Goal: Complete application form

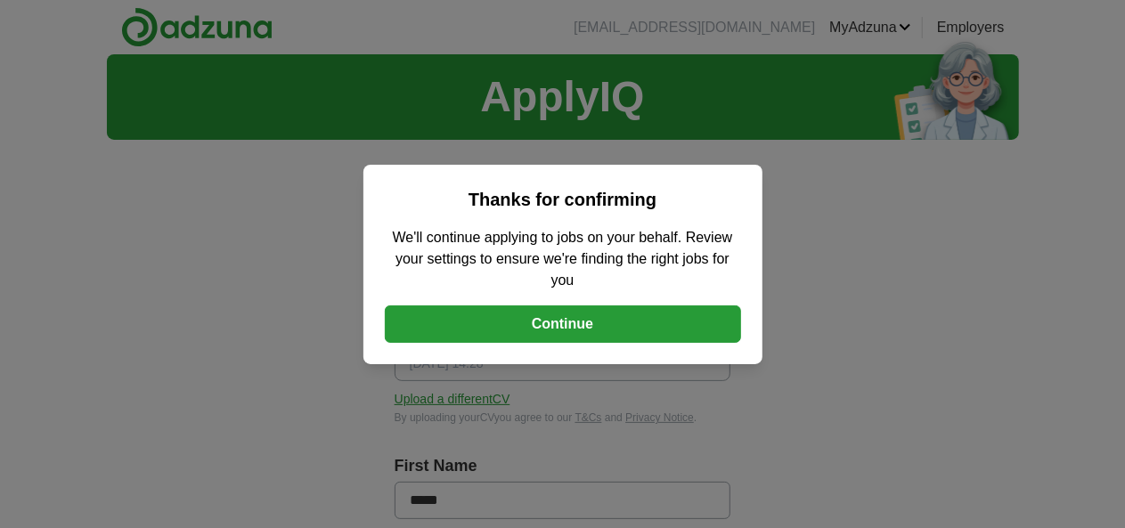
click at [598, 340] on button "Continue" at bounding box center [563, 323] width 356 height 37
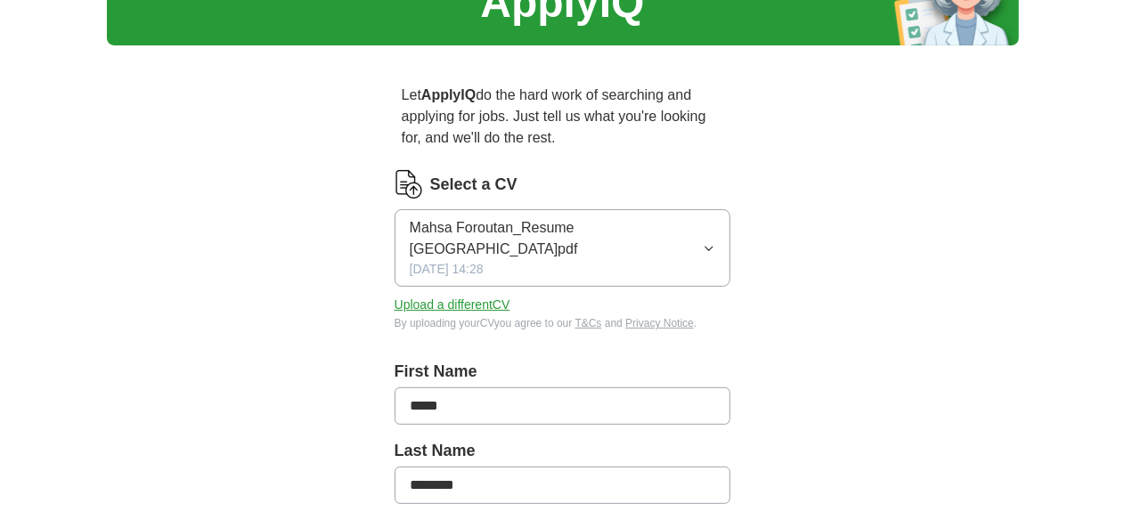
scroll to position [86, 0]
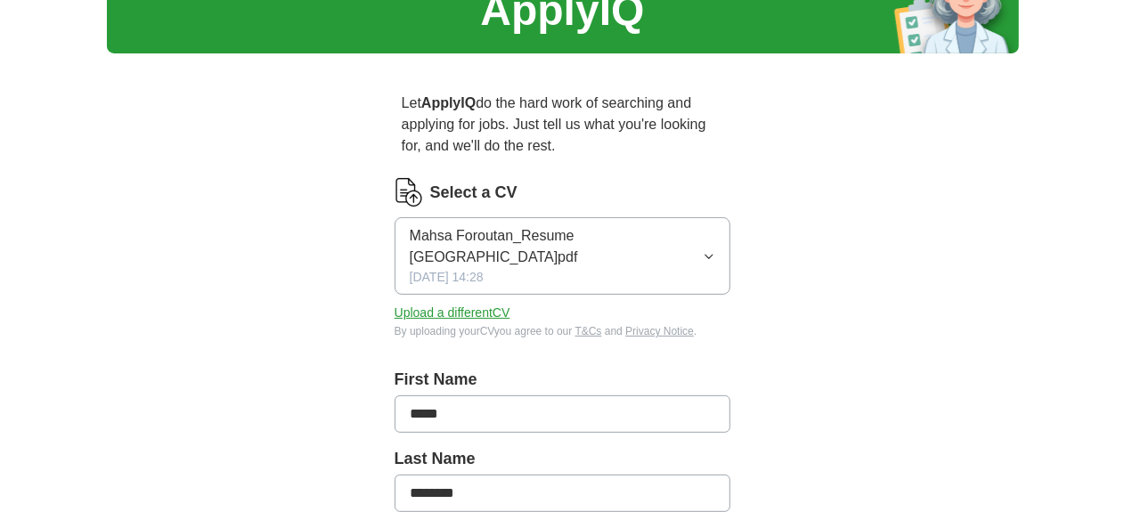
click at [521, 225] on span "Mahsa Foroutan_Resume [GEOGRAPHIC_DATA]pdf" at bounding box center [557, 246] width 294 height 43
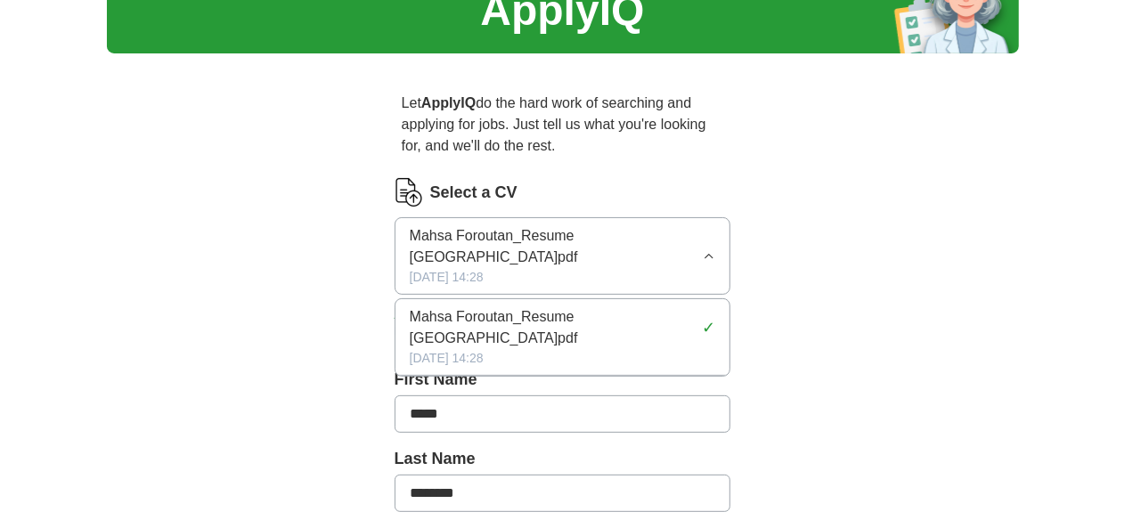
click at [521, 225] on span "Mahsa Foroutan_Resume [GEOGRAPHIC_DATA]pdf" at bounding box center [557, 246] width 294 height 43
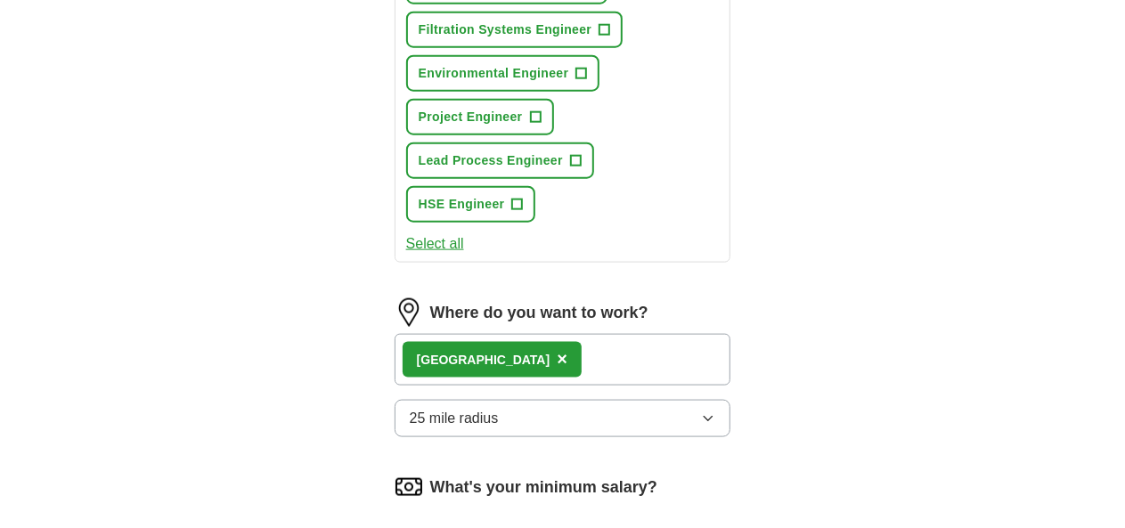
scroll to position [1013, 0]
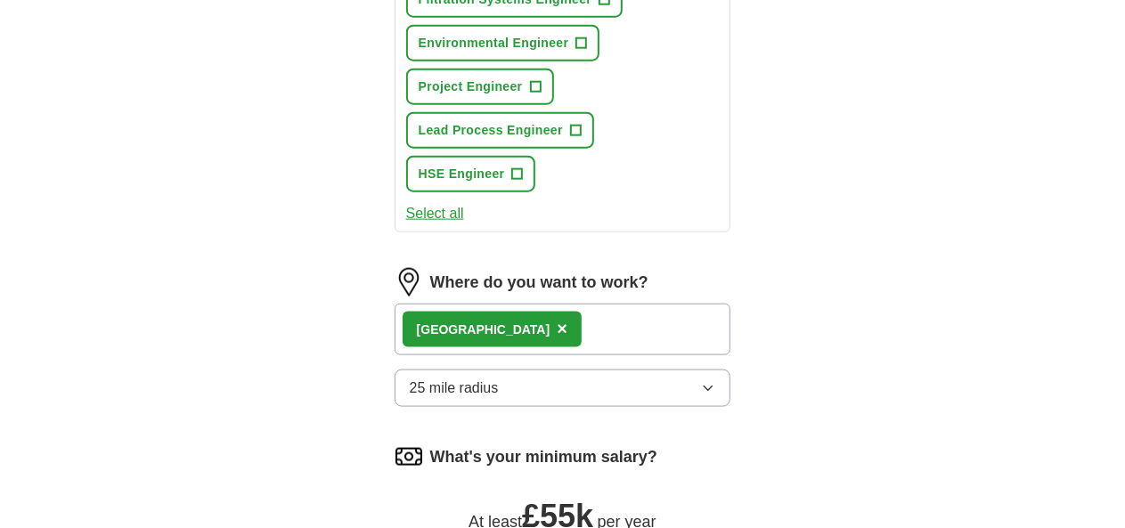
click at [513, 304] on div "London ×" at bounding box center [562, 330] width 337 height 52
click at [503, 370] on button "25 mile radius" at bounding box center [562, 388] width 337 height 37
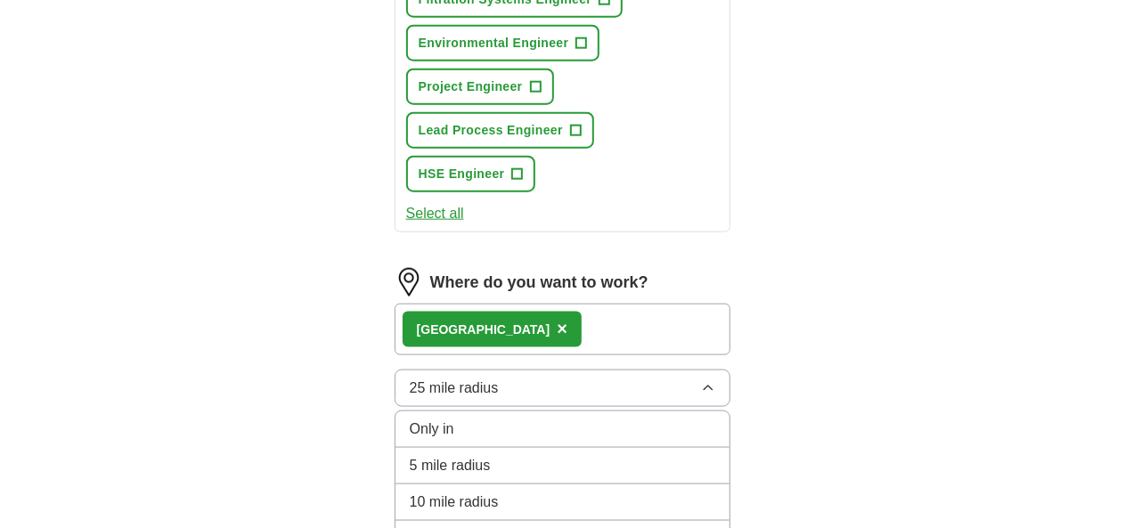
click at [515, 304] on div "London ×" at bounding box center [562, 330] width 337 height 52
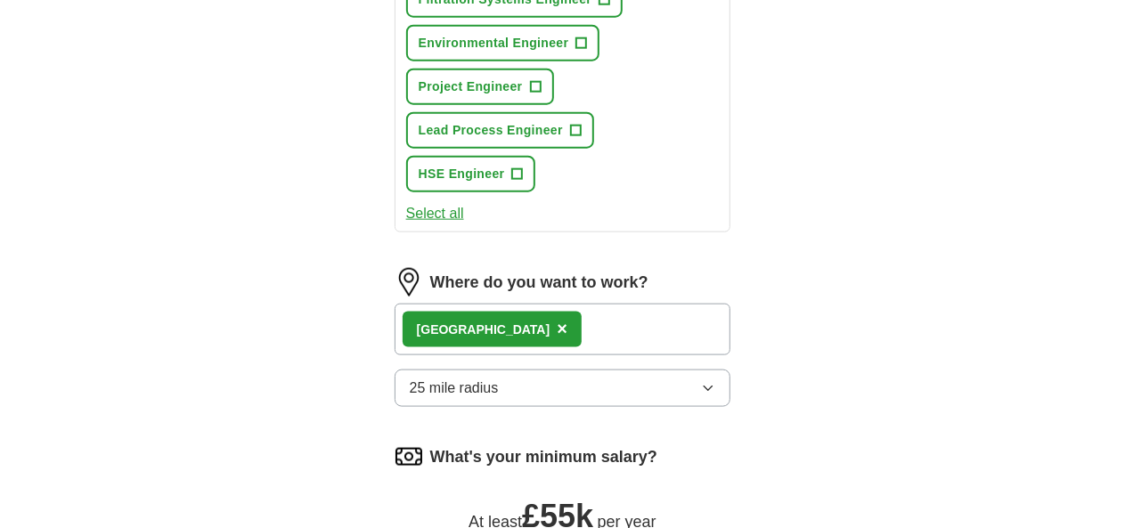
click at [516, 304] on div "London ×" at bounding box center [562, 330] width 337 height 52
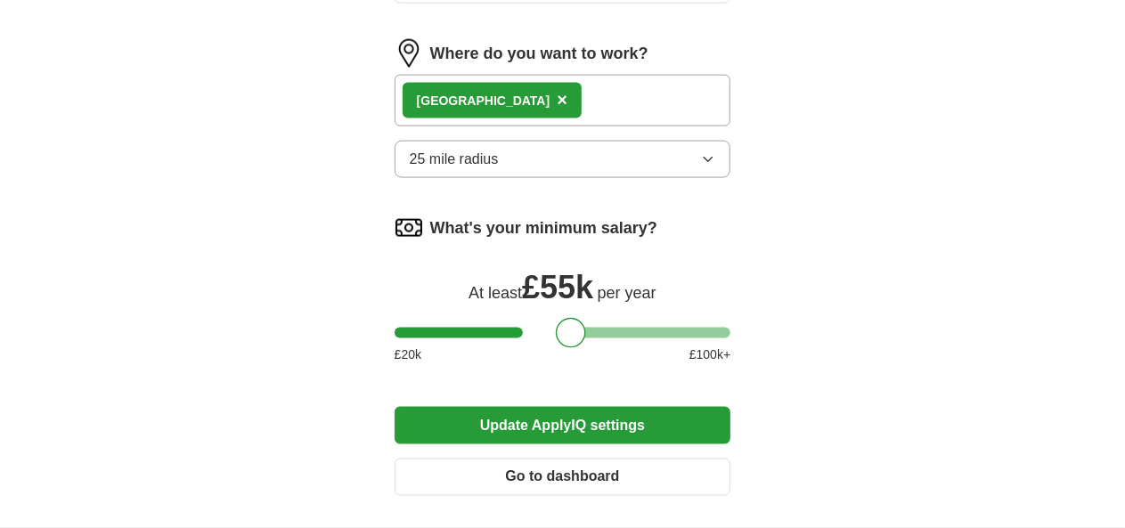
click at [541, 459] on button "Go to dashboard" at bounding box center [562, 477] width 337 height 37
